Goal: Task Accomplishment & Management: Use online tool/utility

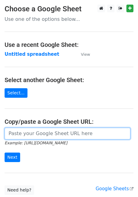
click at [29, 132] on input "url" at bounding box center [68, 134] width 126 height 12
paste input "[URL][DOMAIN_NAME]"
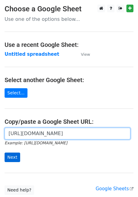
type input "[URL][DOMAIN_NAME]"
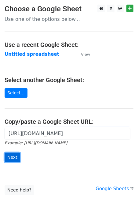
click at [17, 157] on input "Next" at bounding box center [13, 156] width 16 height 9
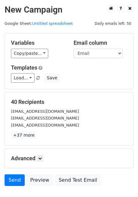
scroll to position [41, 0]
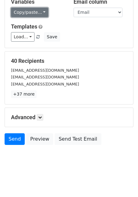
click at [26, 16] on link "Copy/paste..." at bounding box center [29, 12] width 37 height 9
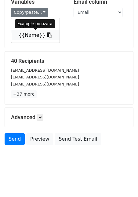
click at [26, 35] on link "{{Name}}" at bounding box center [35, 35] width 48 height 10
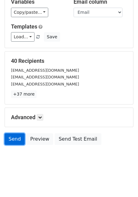
click at [15, 141] on link "Send" at bounding box center [15, 139] width 20 height 12
